Goal: Transaction & Acquisition: Purchase product/service

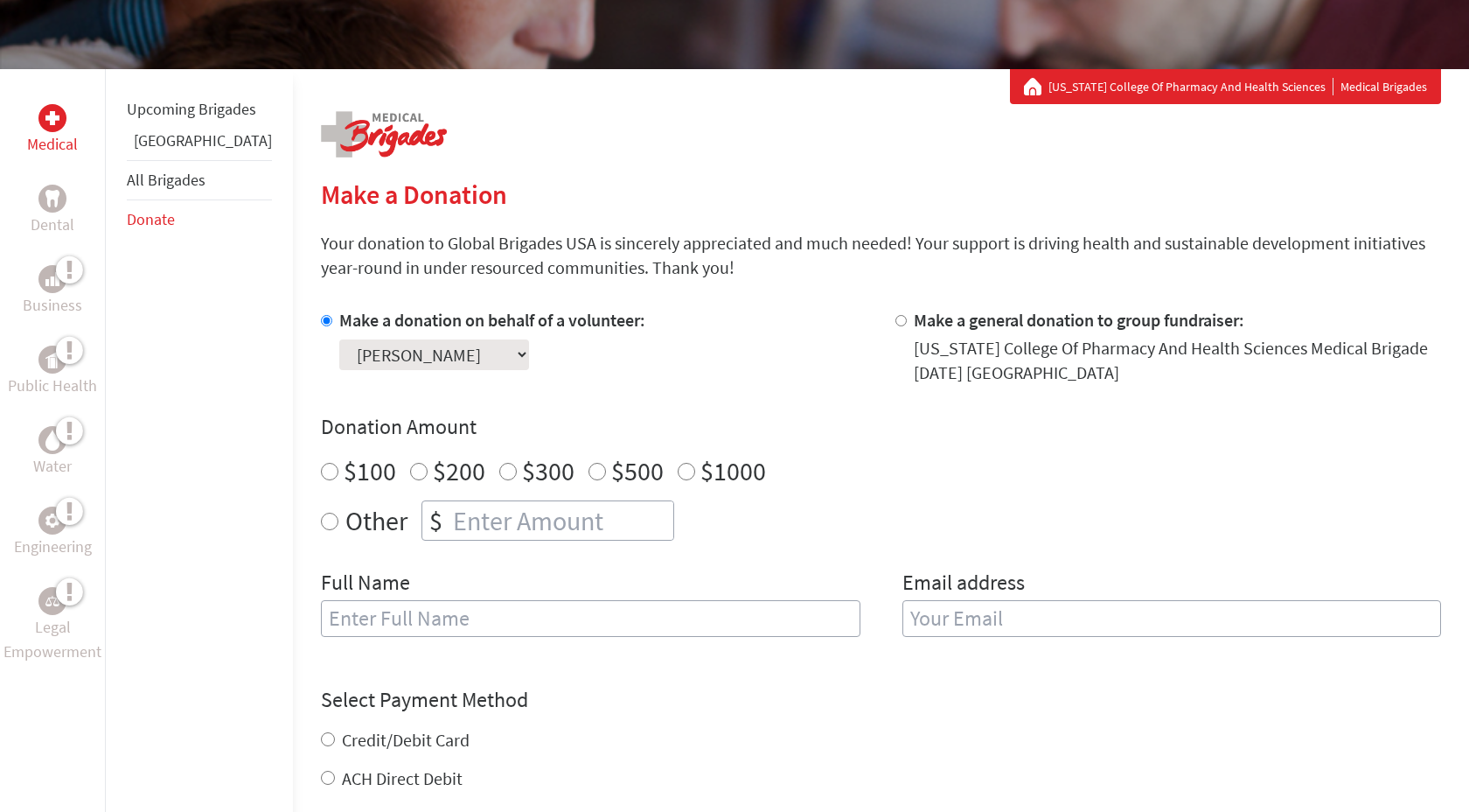
scroll to position [277, 0]
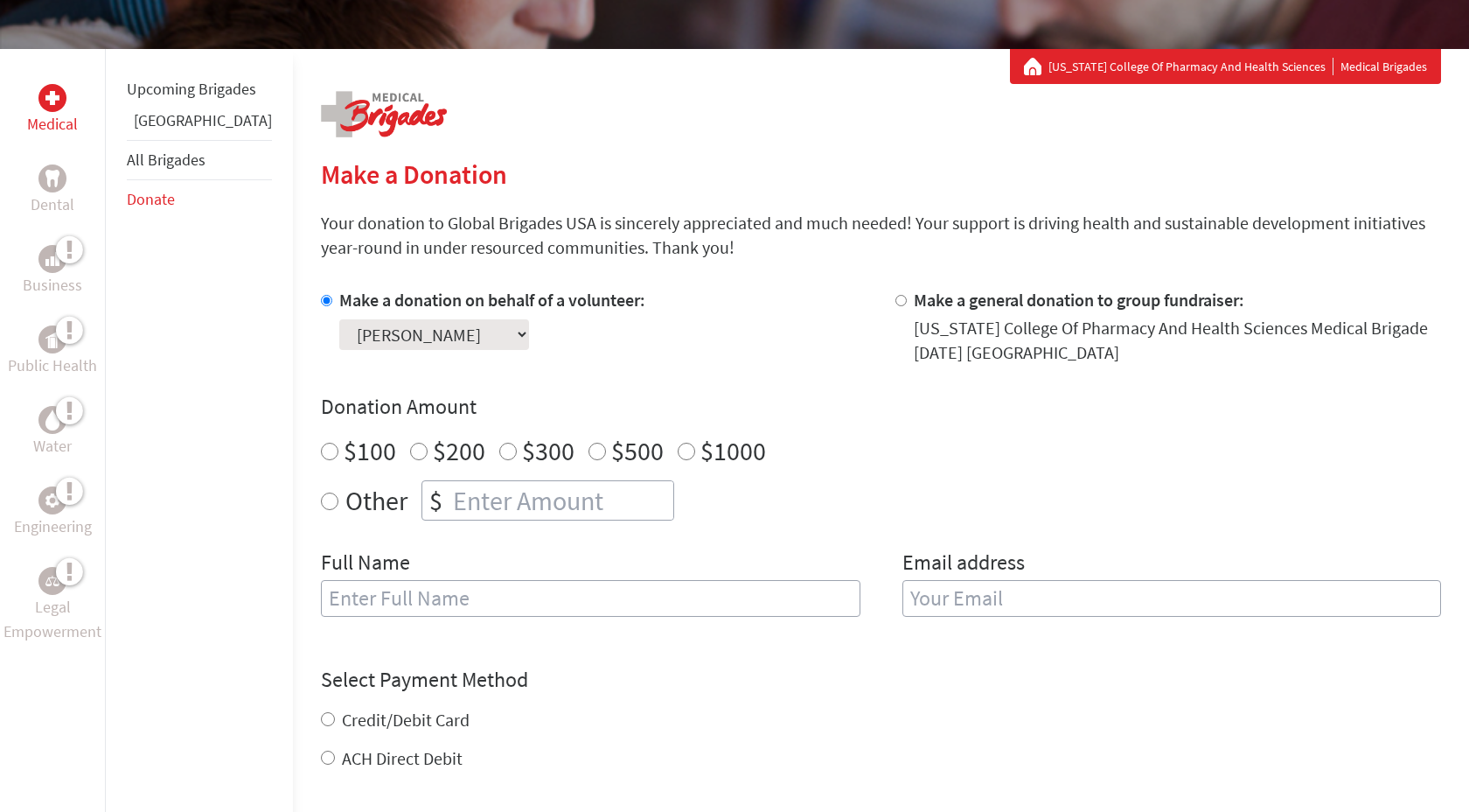
radio input "true"
click at [500, 495] on input "number" at bounding box center [562, 501] width 224 height 39
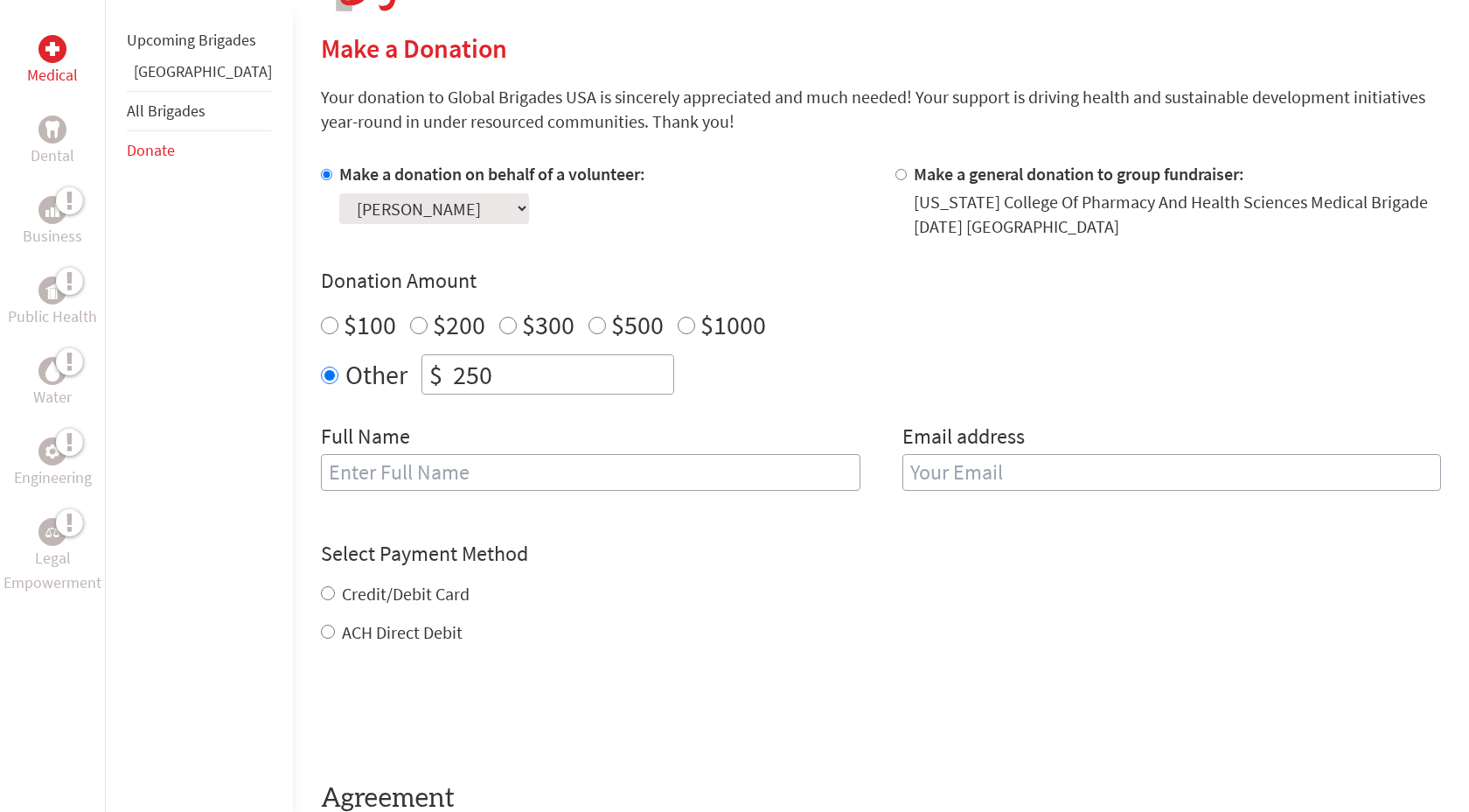
scroll to position [422, 0]
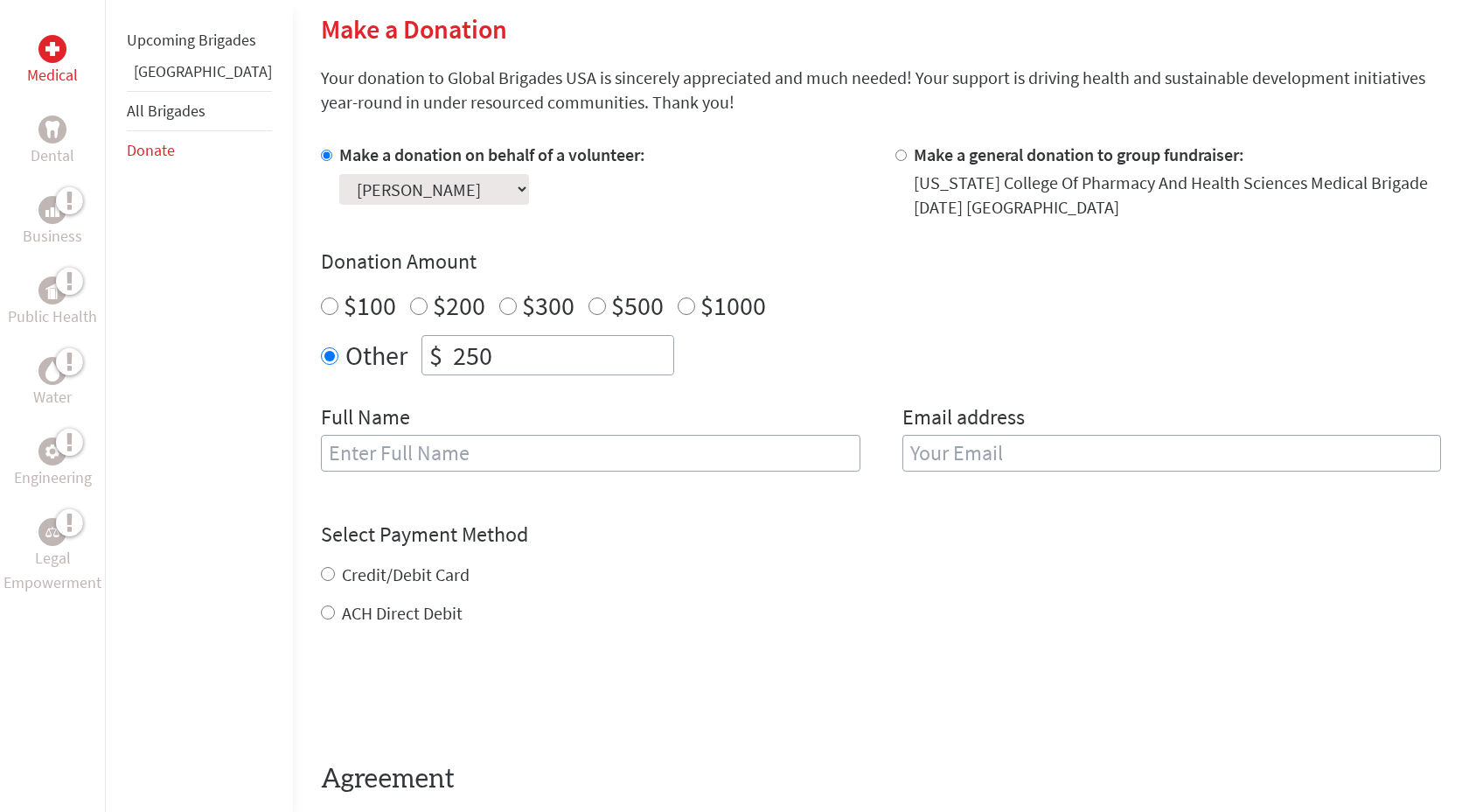
type input "250"
click at [679, 451] on input "text" at bounding box center [591, 453] width 540 height 37
type input "[PERSON_NAME]"
click at [1100, 451] on input "email" at bounding box center [1173, 453] width 540 height 37
type input "[EMAIL_ADDRESS][DOMAIN_NAME]"
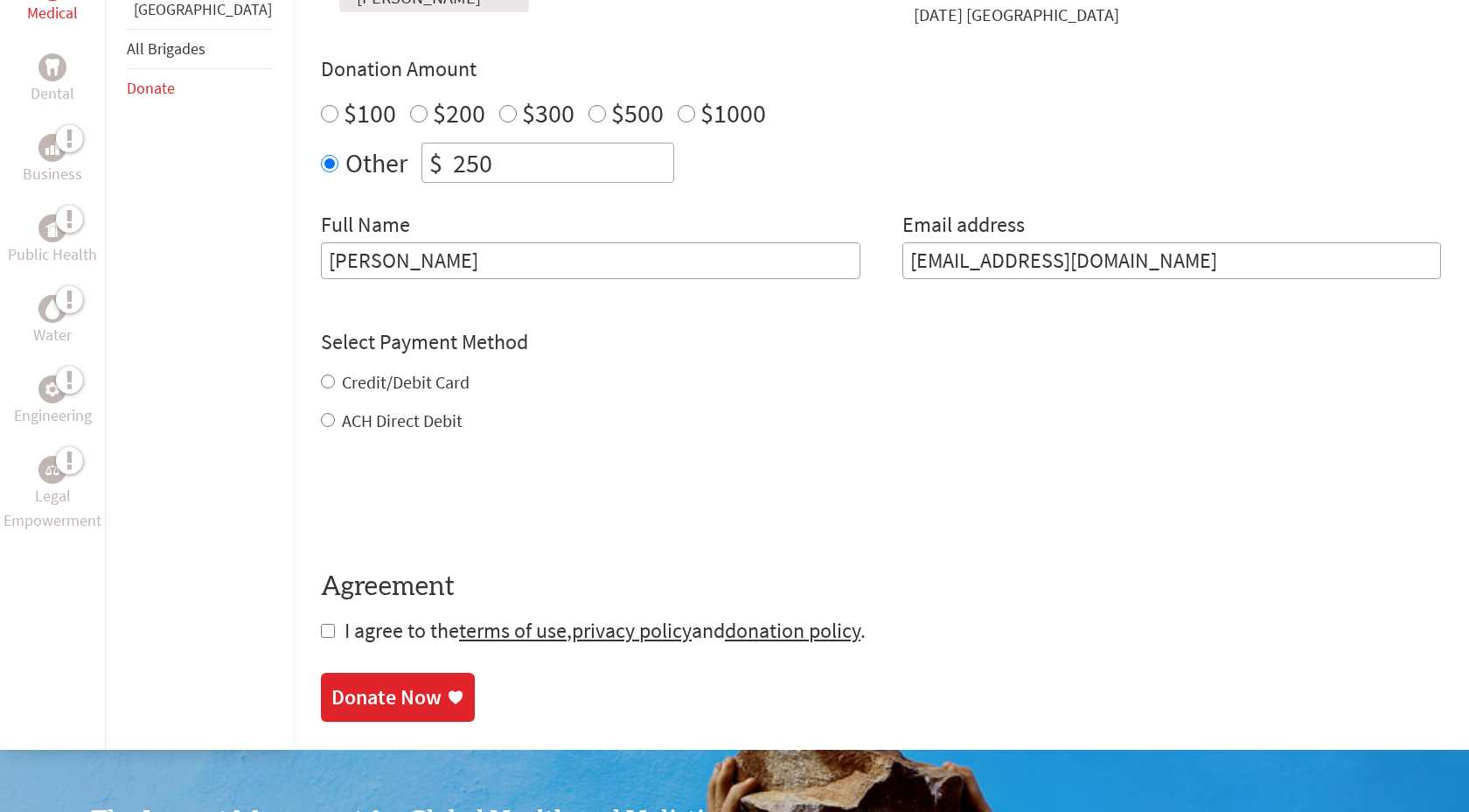
scroll to position [615, 0]
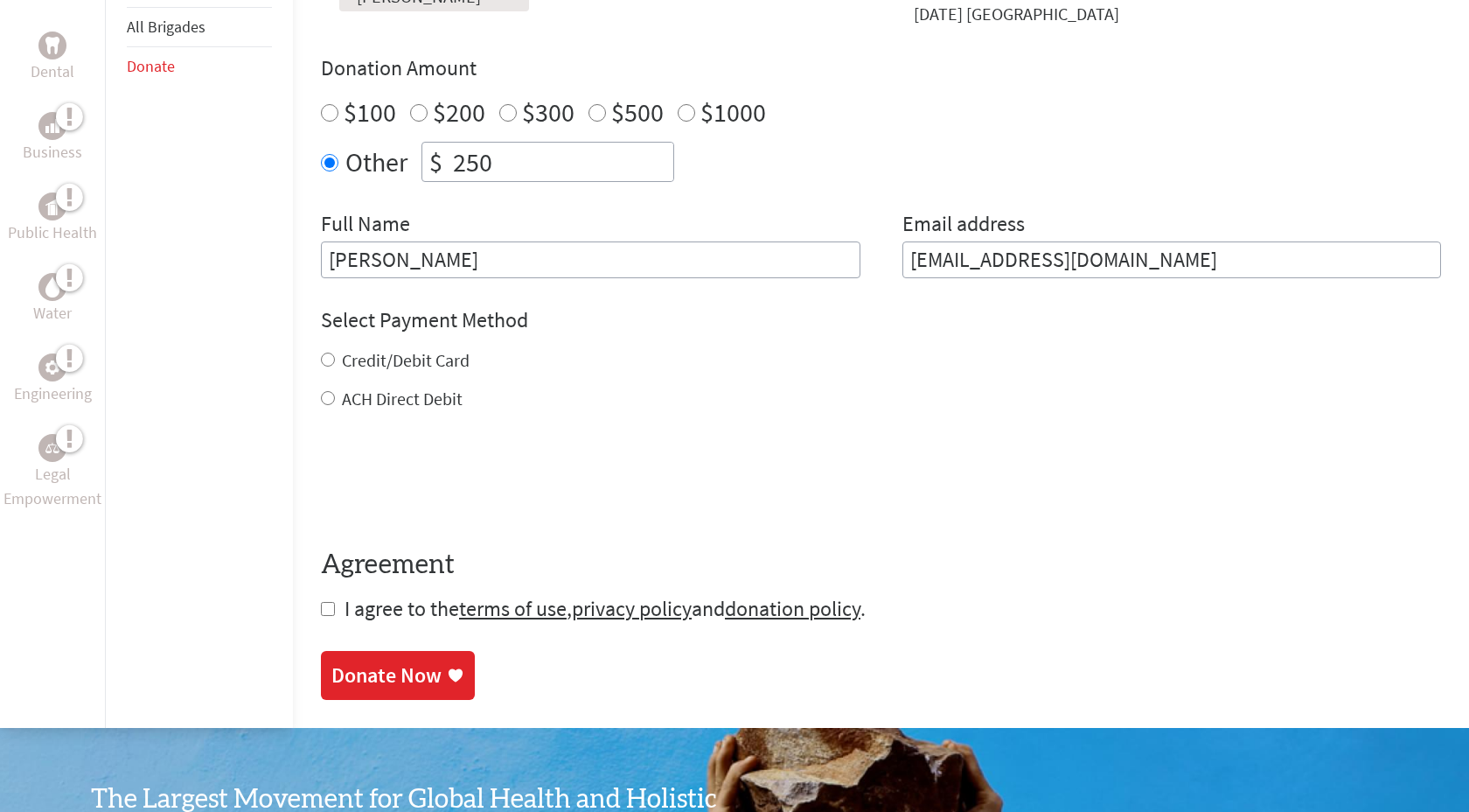
click at [407, 386] on div "Credit/Debit Card ACH Direct Debit" at bounding box center [881, 379] width 1121 height 63
click at [389, 354] on label "Credit/Debit Card" at bounding box center [406, 360] width 128 height 22
click at [335, 354] on input "Credit/Debit Card" at bounding box center [328, 360] width 14 height 14
radio input "true"
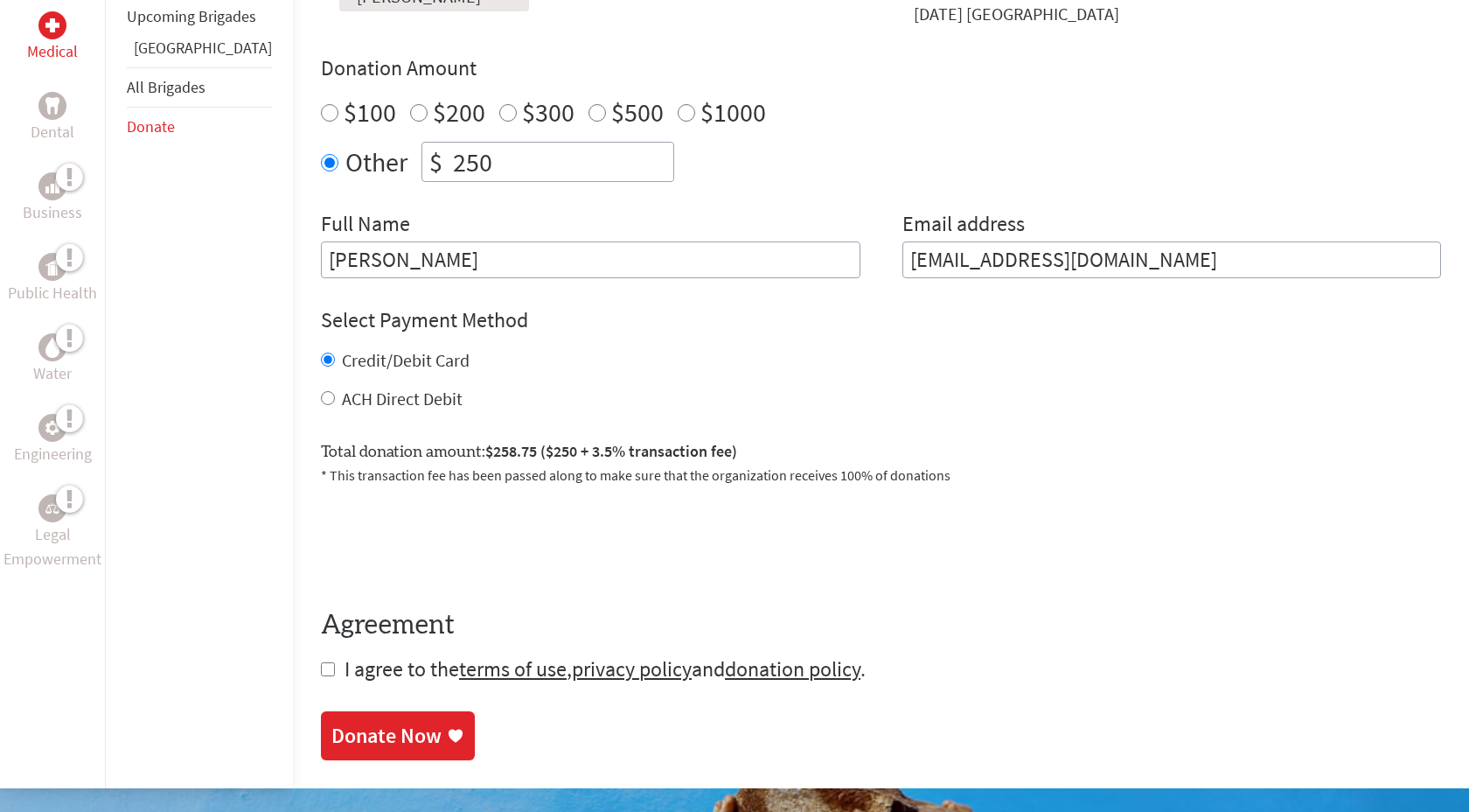
click at [398, 396] on label "ACH Direct Debit" at bounding box center [402, 398] width 121 height 22
click at [335, 396] on input "ACH Direct Debit" at bounding box center [328, 398] width 14 height 14
radio input "true"
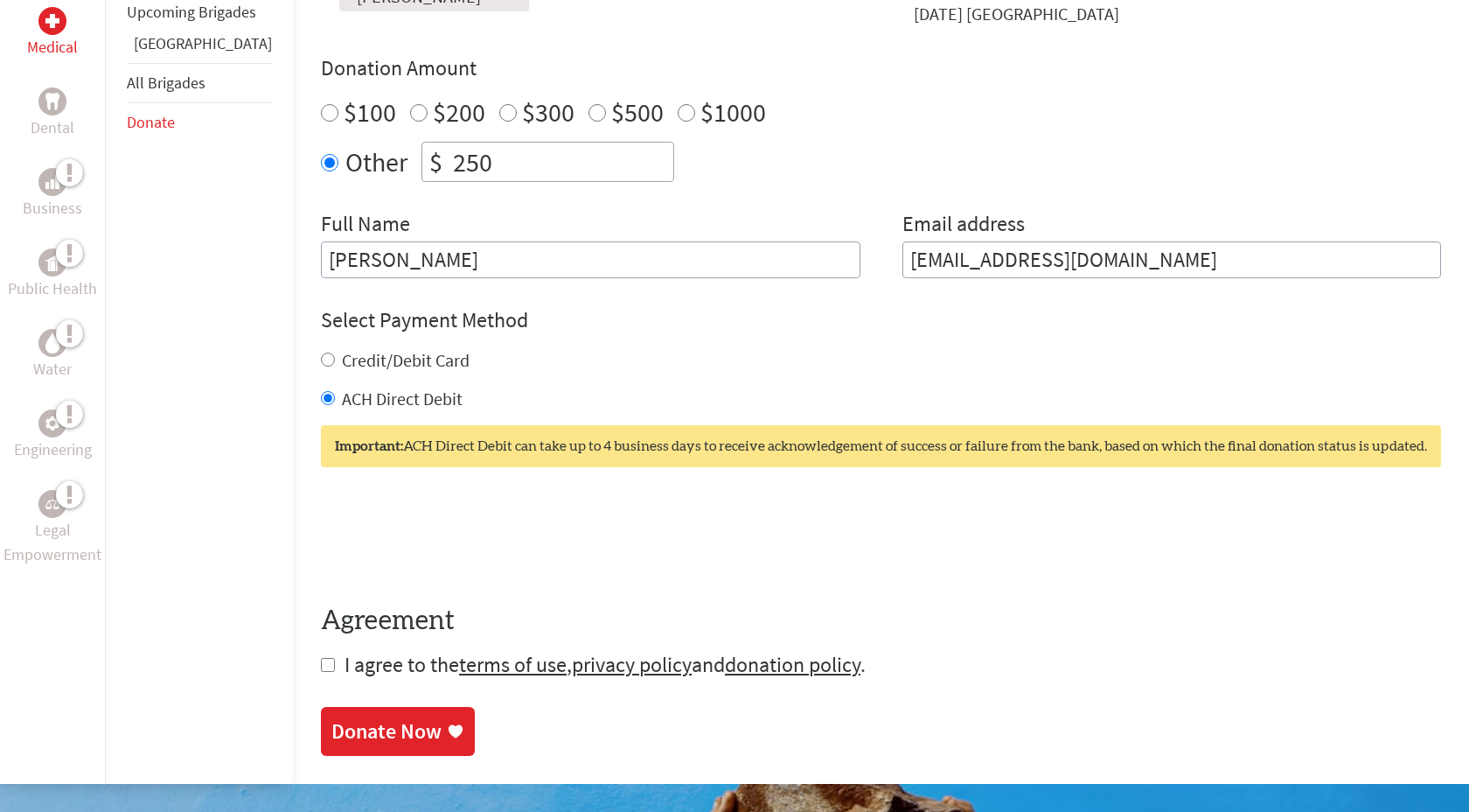
click at [373, 368] on label "Credit/Debit Card" at bounding box center [406, 360] width 128 height 22
click at [335, 367] on input "Credit/Debit Card" at bounding box center [328, 360] width 14 height 14
radio input "true"
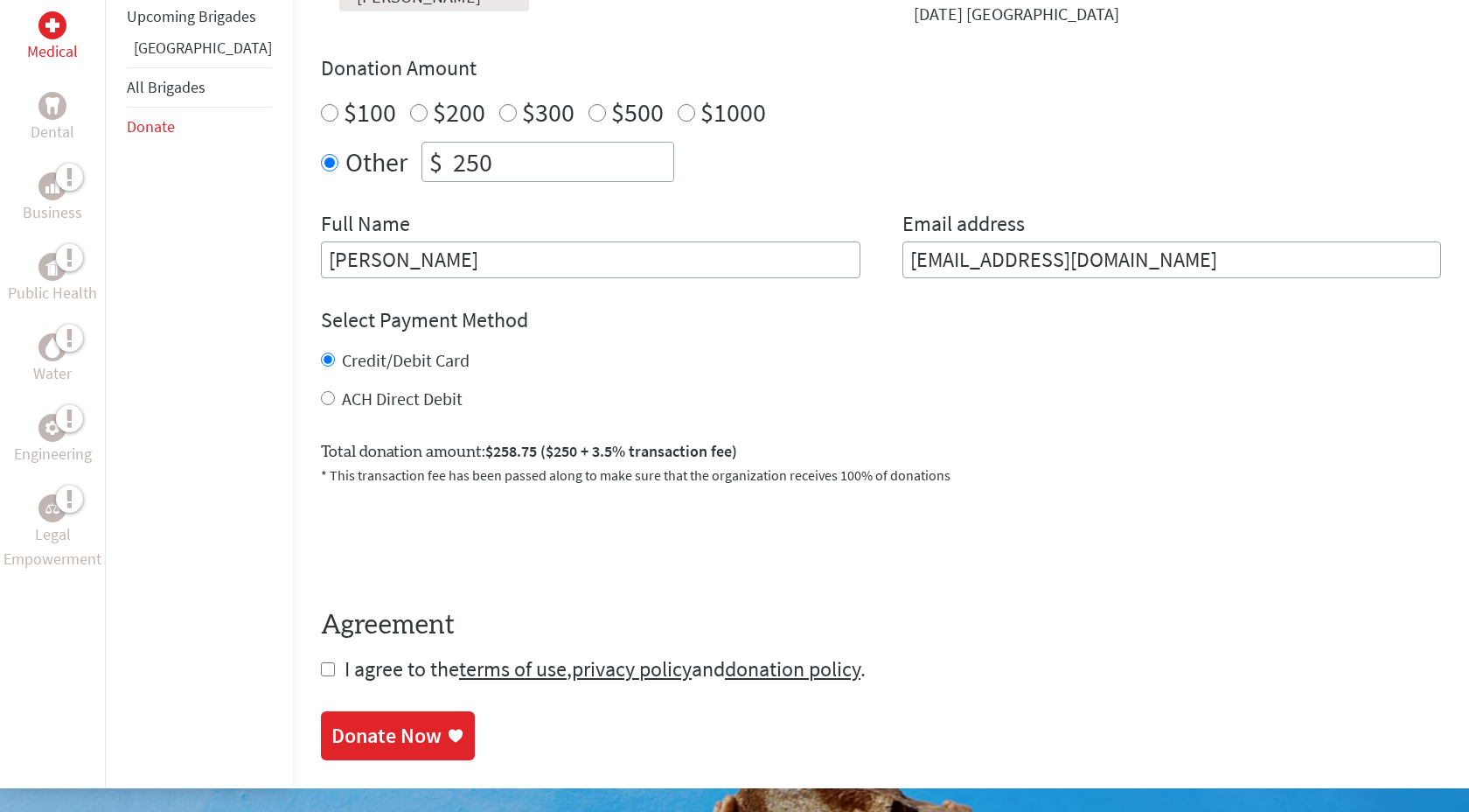
click at [321, 662] on input "checkbox" at bounding box center [328, 669] width 14 height 14
checkbox input "true"
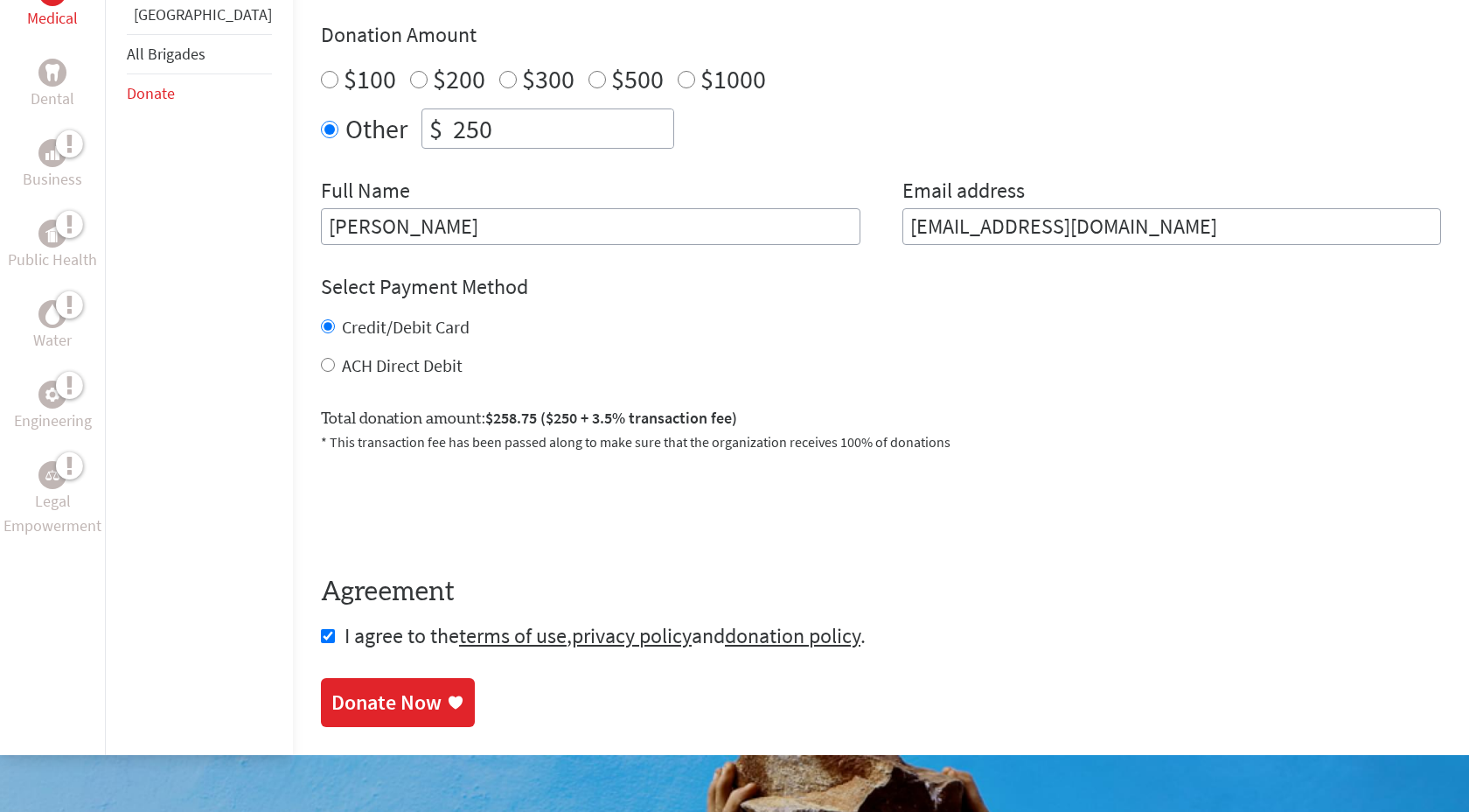
scroll to position [651, 0]
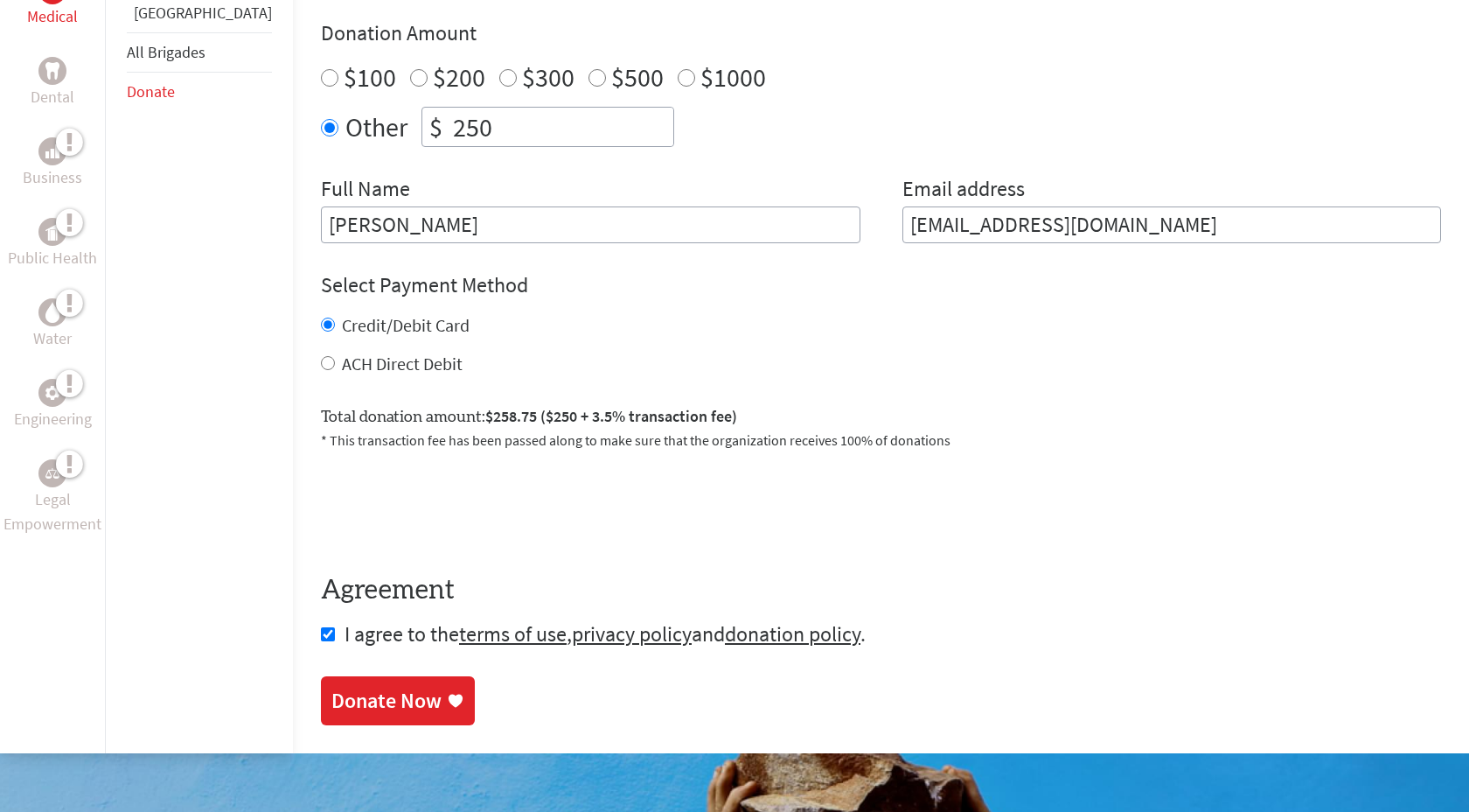
click at [342, 358] on label "ACH Direct Debit" at bounding box center [402, 363] width 121 height 22
click at [321, 358] on input "ACH Direct Debit" at bounding box center [328, 363] width 14 height 14
radio input "true"
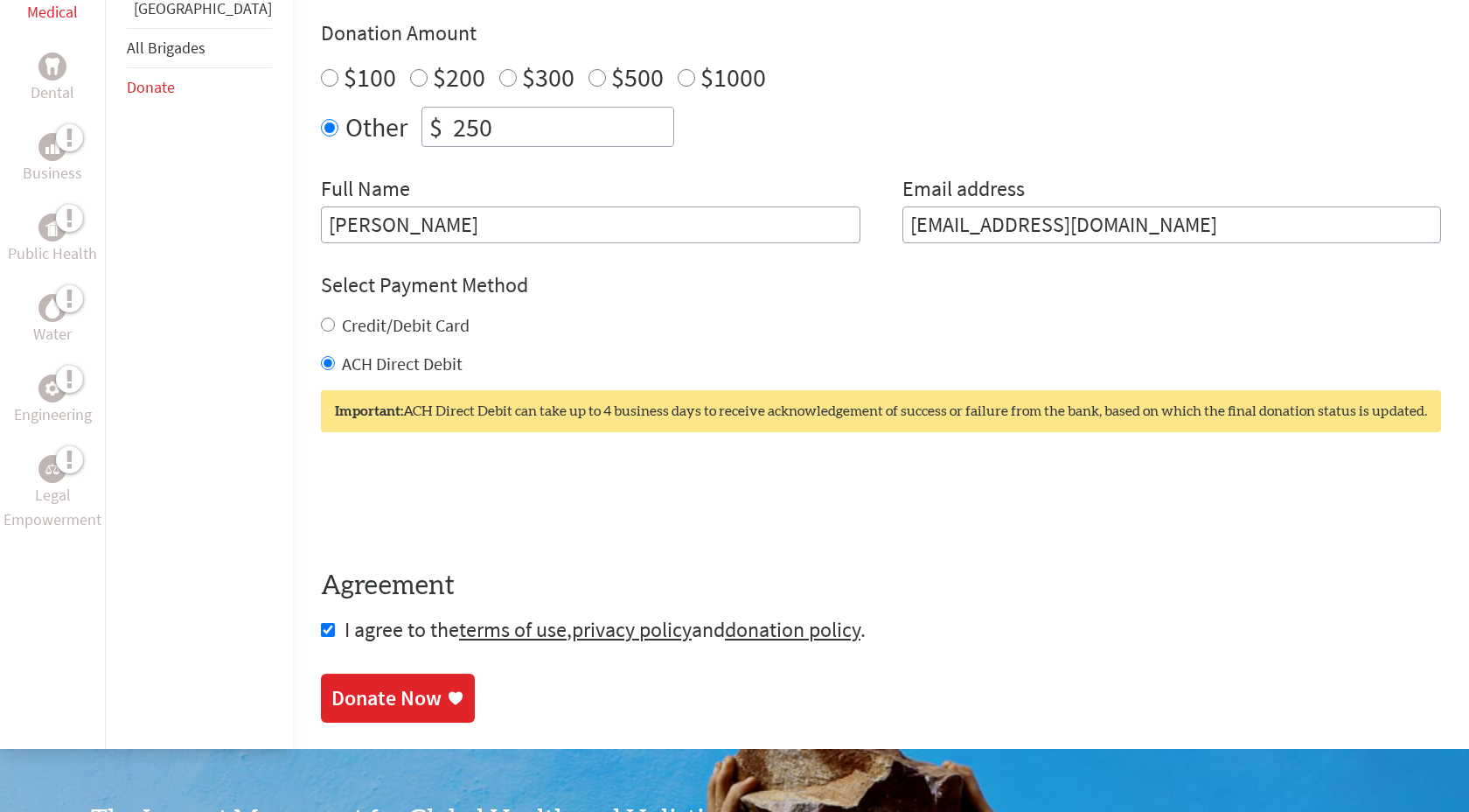
click at [332, 707] on div "Donate Now" at bounding box center [386, 698] width 110 height 28
